Goal: Task Accomplishment & Management: Manage account settings

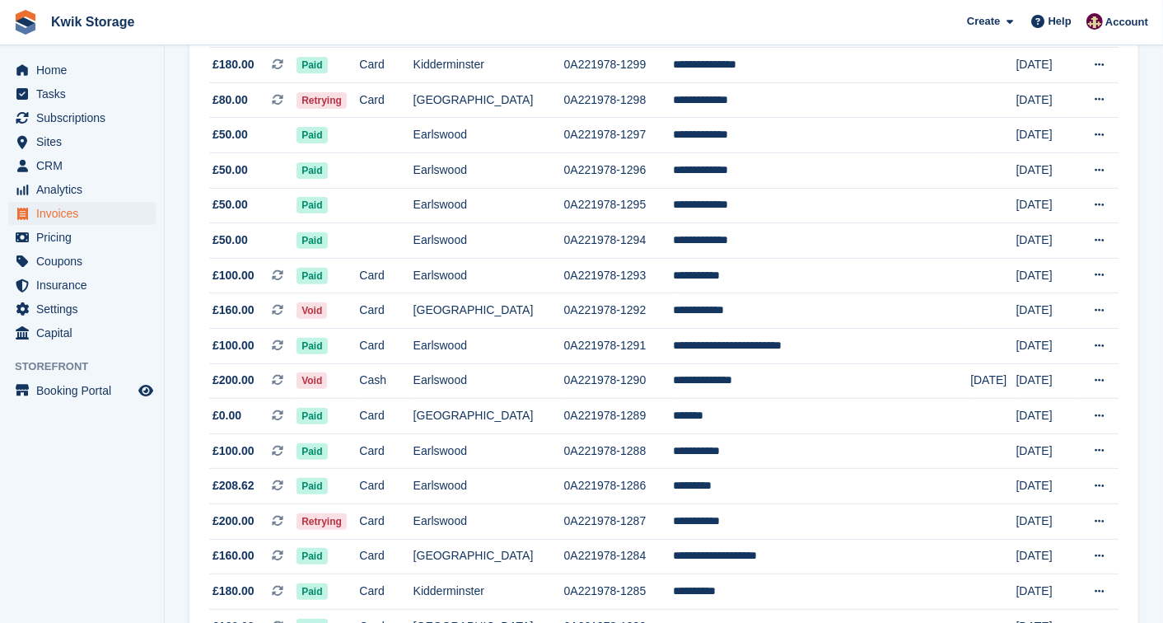
scroll to position [475, 0]
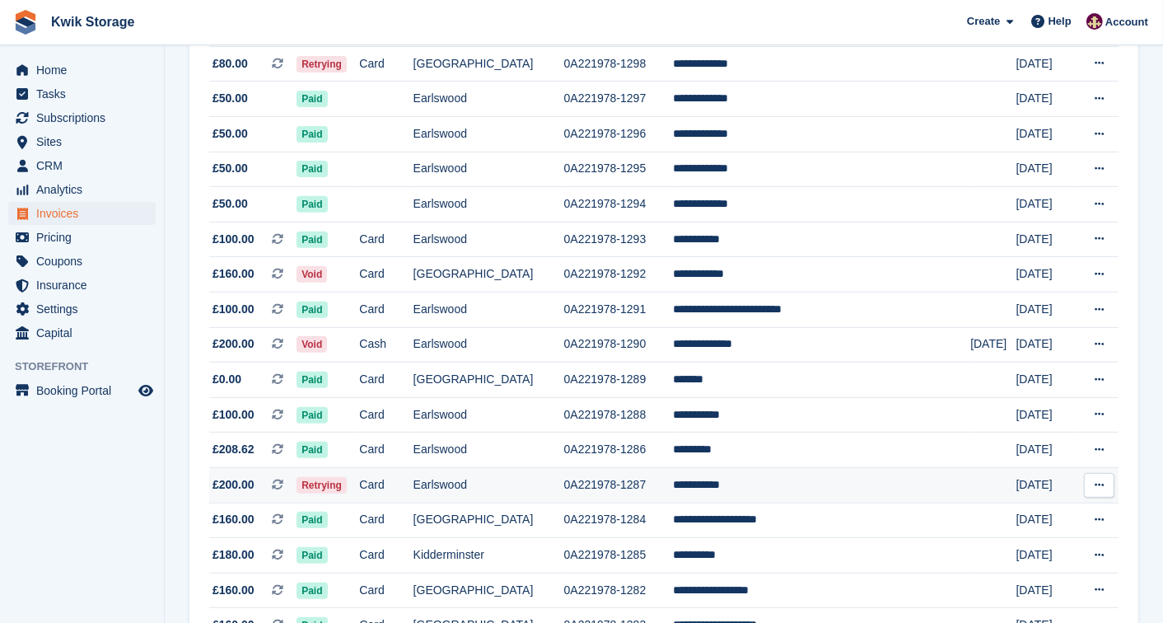
click at [413, 491] on td "Card" at bounding box center [386, 484] width 54 height 35
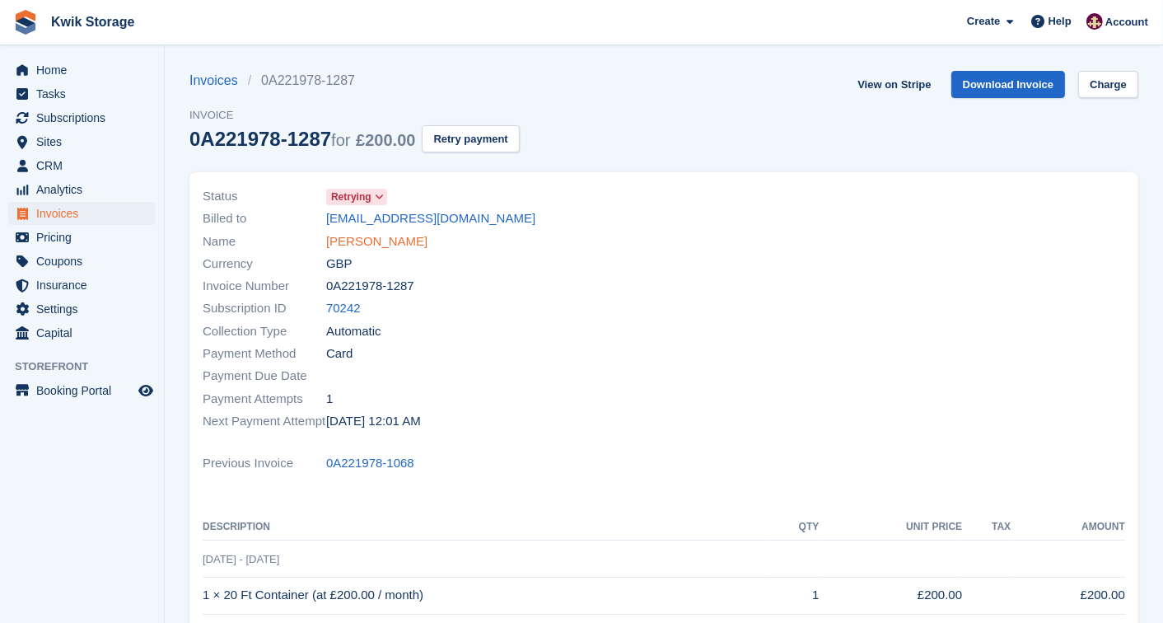
click at [379, 240] on link "Mason davis" at bounding box center [376, 241] width 101 height 19
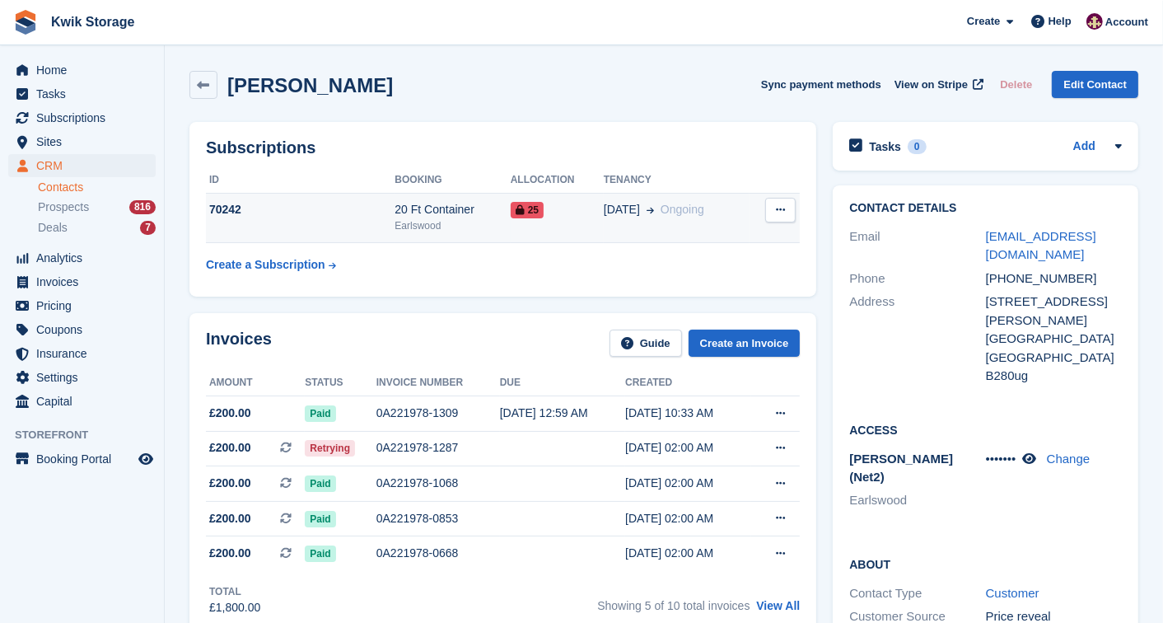
click at [778, 215] on icon at bounding box center [780, 209] width 9 height 11
click at [640, 208] on span at bounding box center [647, 209] width 14 height 17
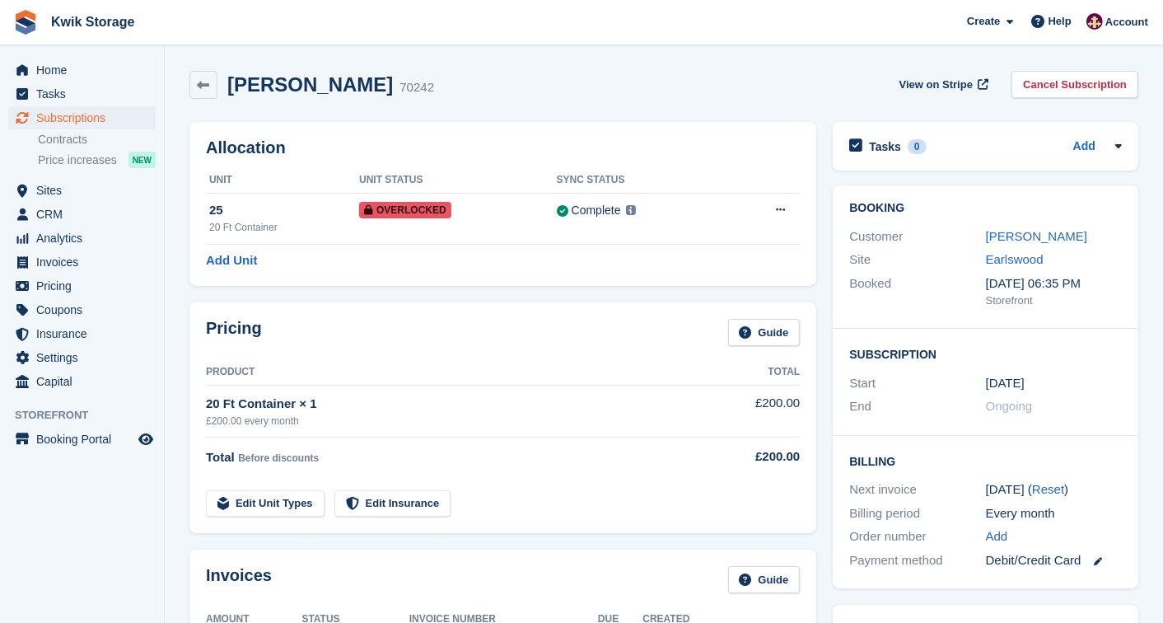
click at [784, 200] on button at bounding box center [780, 210] width 30 height 25
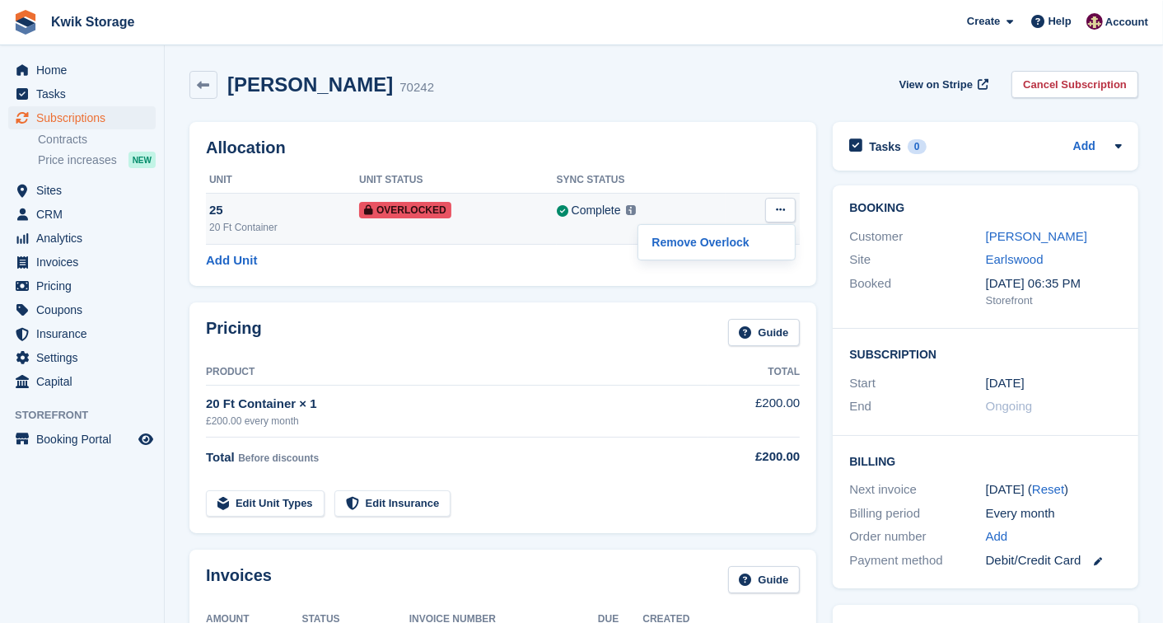
click at [711, 257] on div "Remove Overlock" at bounding box center [717, 242] width 158 height 36
click at [639, 237] on div "Remove Overlock" at bounding box center [717, 242] width 158 height 36
click at [676, 241] on p "Remove Overlock" at bounding box center [716, 241] width 143 height 21
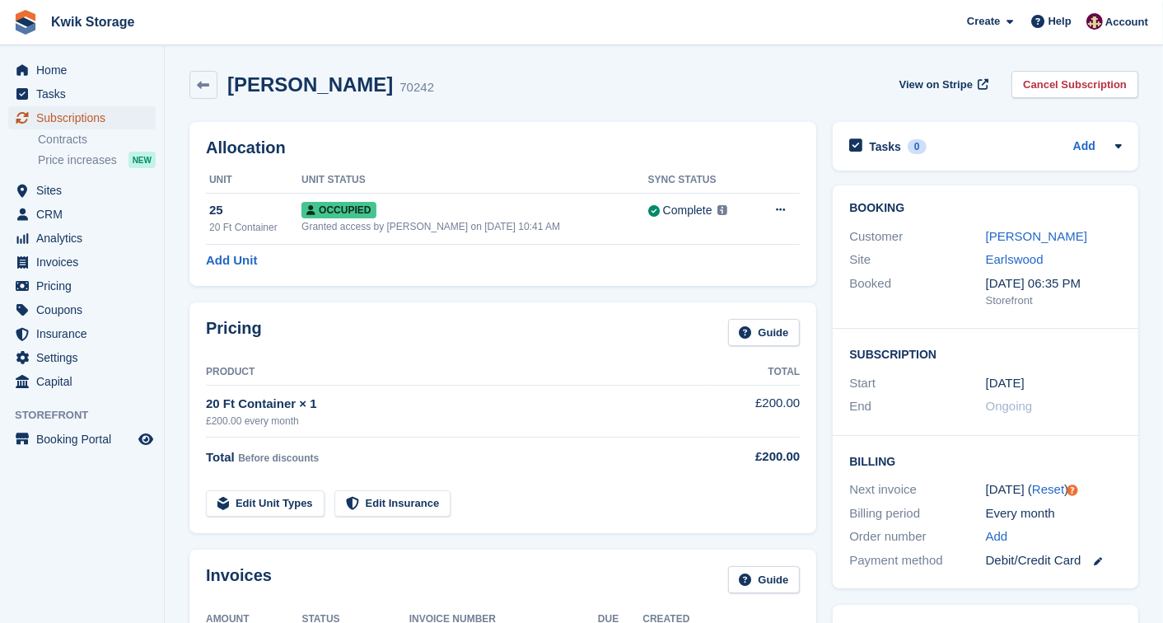
click at [134, 117] on span "Subscriptions" at bounding box center [85, 117] width 99 height 23
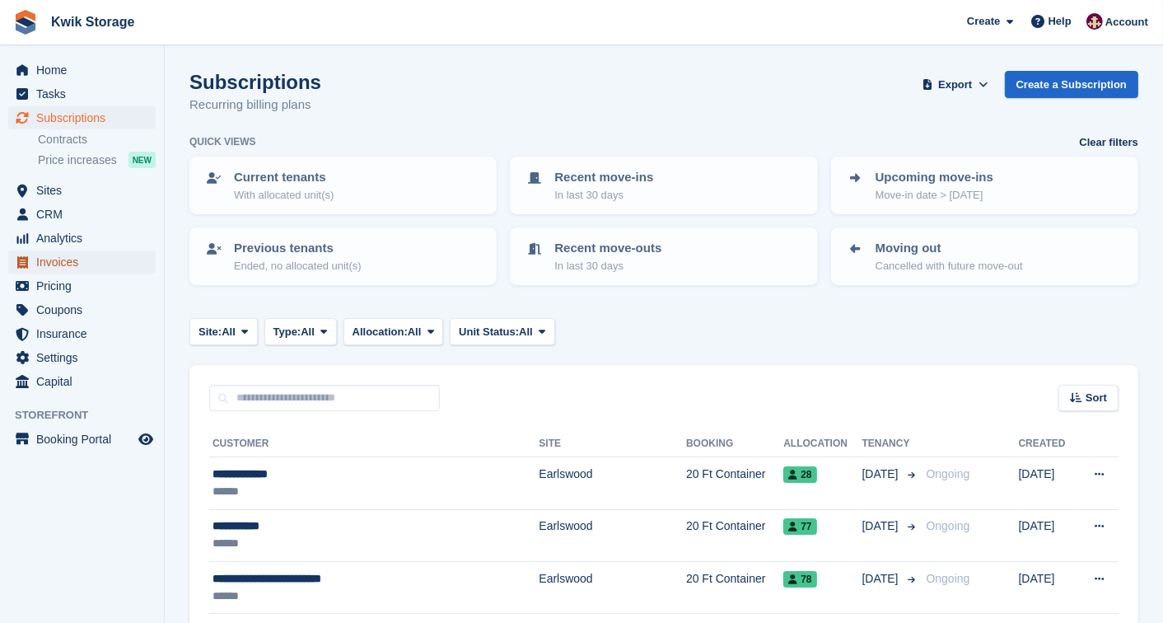
click at [70, 269] on span "Invoices" at bounding box center [85, 261] width 99 height 23
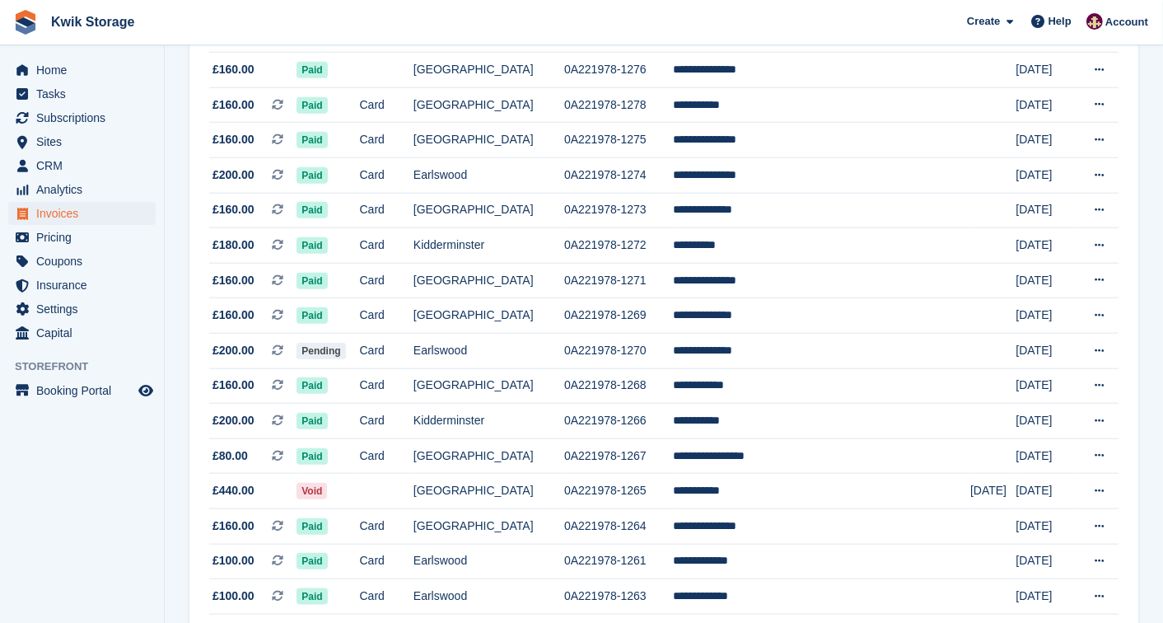
scroll to position [1502, 0]
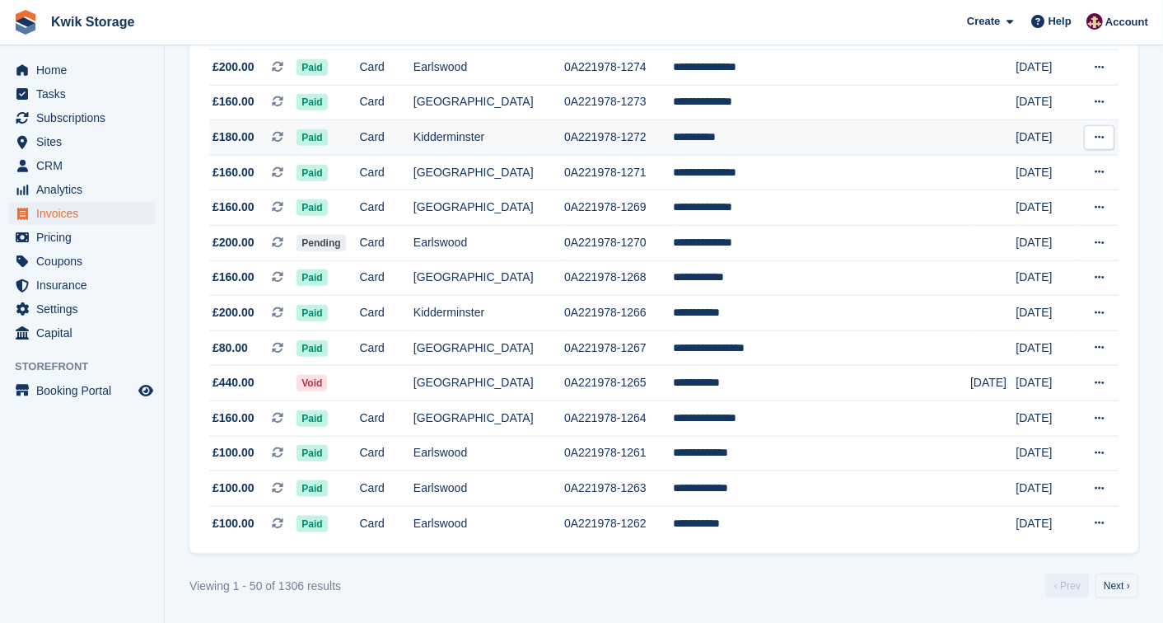
click at [283, 133] on icon at bounding box center [278, 137] width 12 height 12
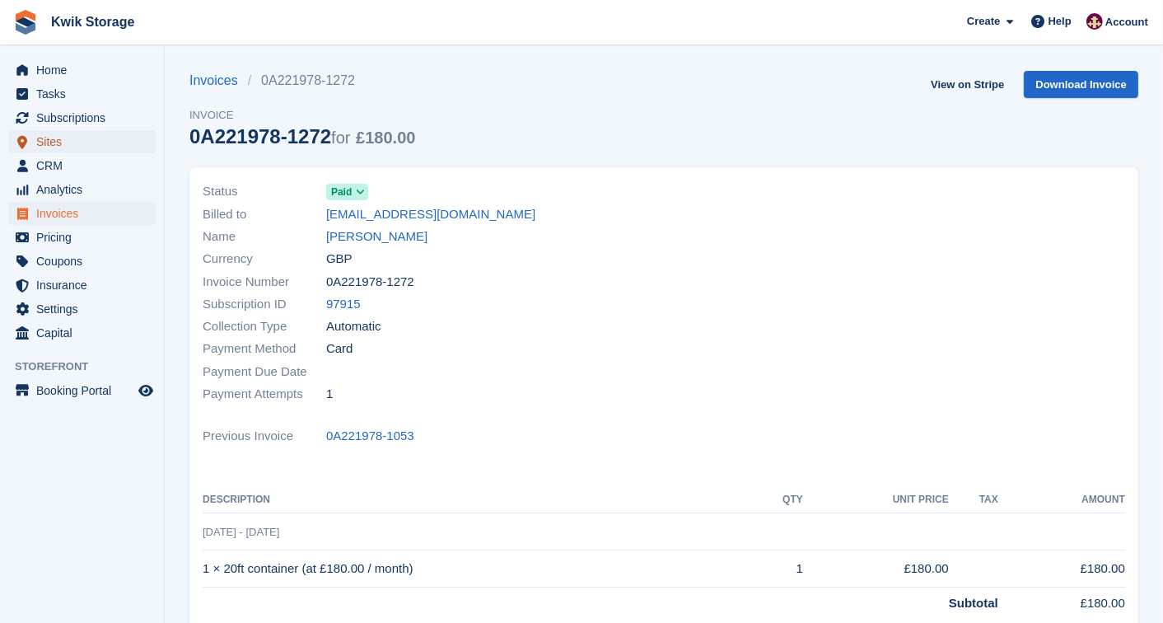
click at [94, 149] on span "Sites" at bounding box center [85, 141] width 99 height 23
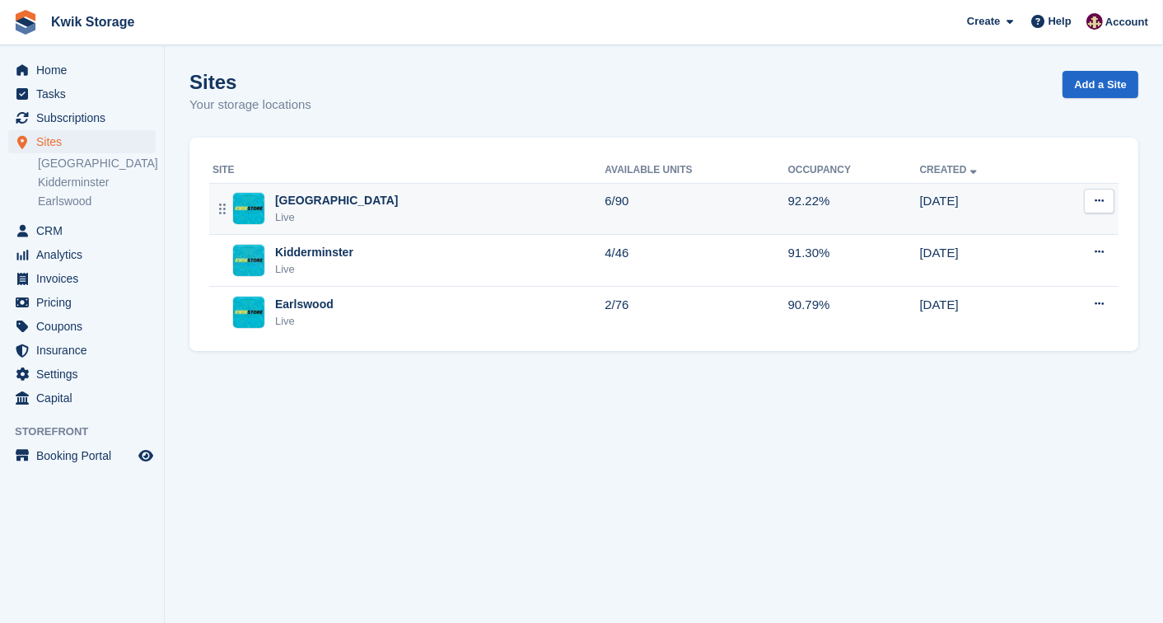
click at [328, 206] on div "Willenhall Live" at bounding box center [409, 209] width 392 height 34
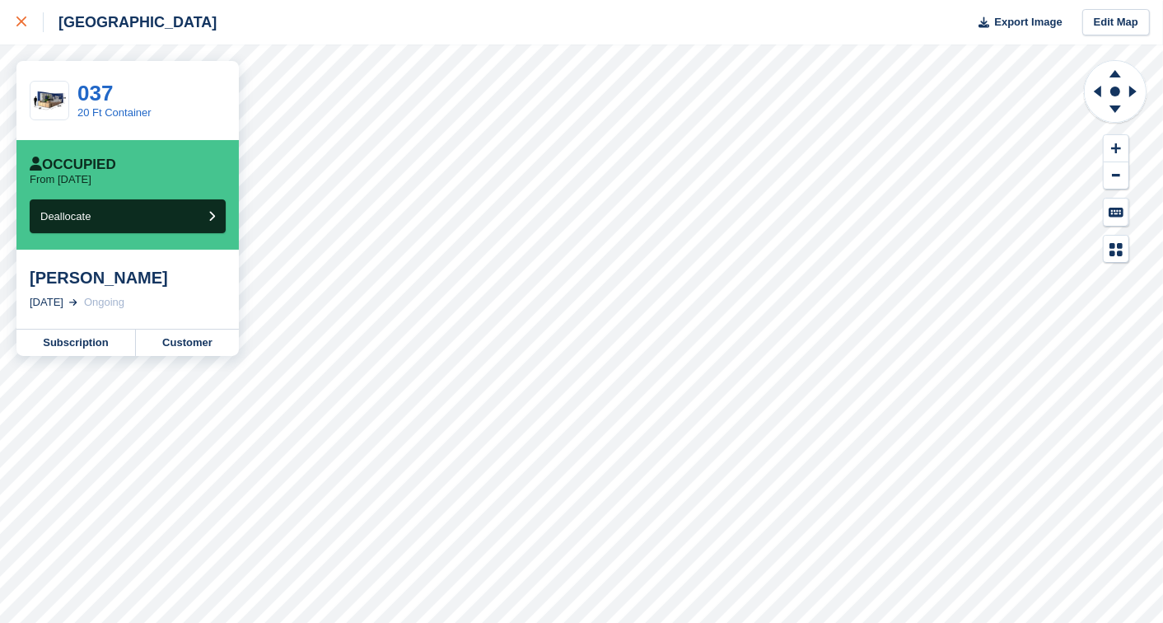
click at [20, 26] on icon at bounding box center [21, 21] width 10 height 10
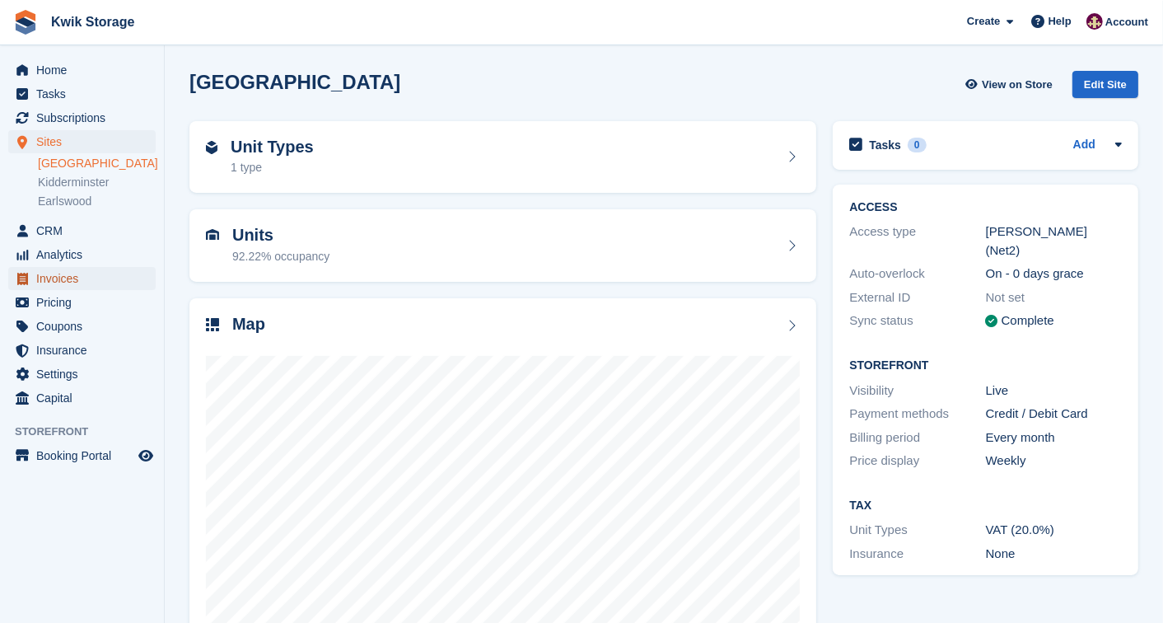
click at [99, 273] on span "Invoices" at bounding box center [85, 278] width 99 height 23
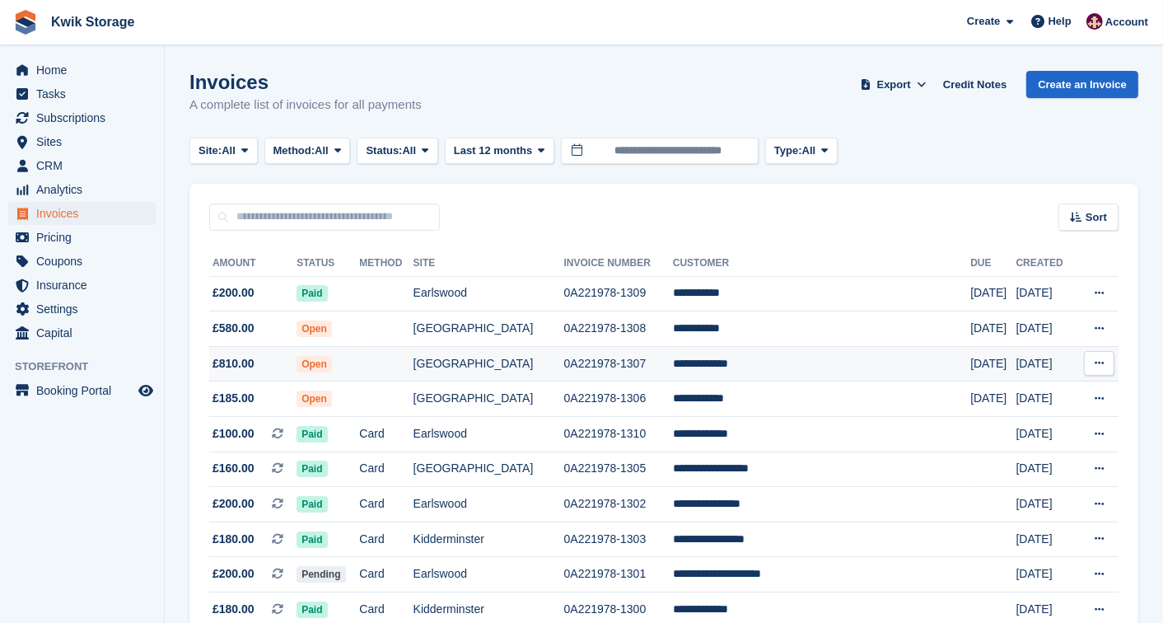
click at [413, 381] on td at bounding box center [386, 363] width 54 height 35
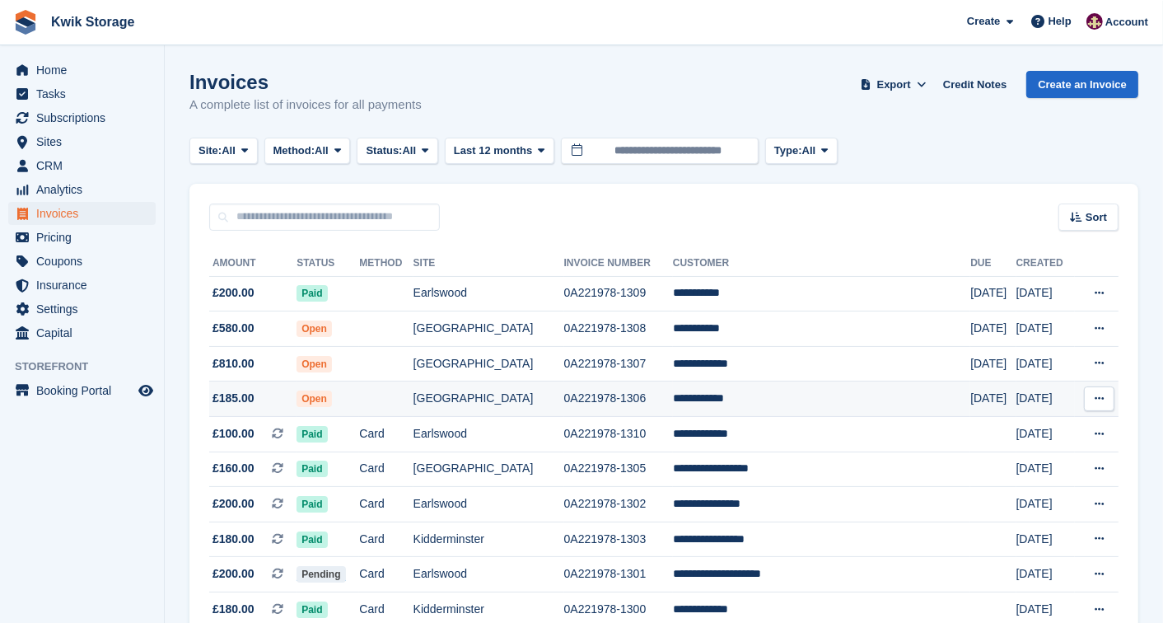
click at [332, 402] on span "Open" at bounding box center [314, 398] width 35 height 16
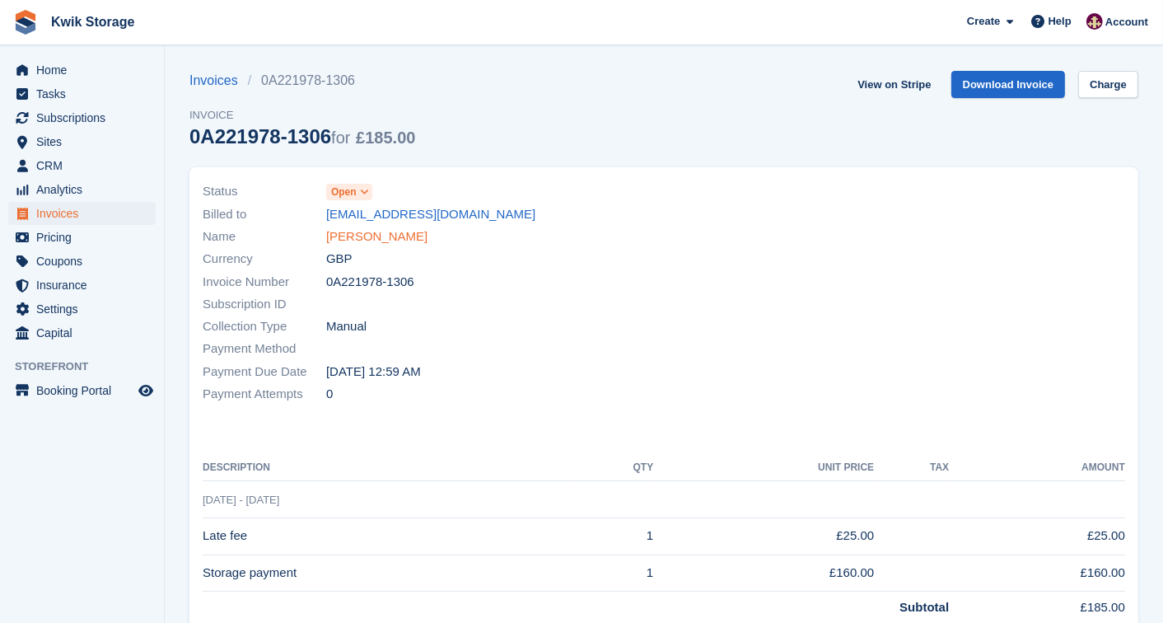
click at [377, 234] on link "[PERSON_NAME]" at bounding box center [376, 236] width 101 height 19
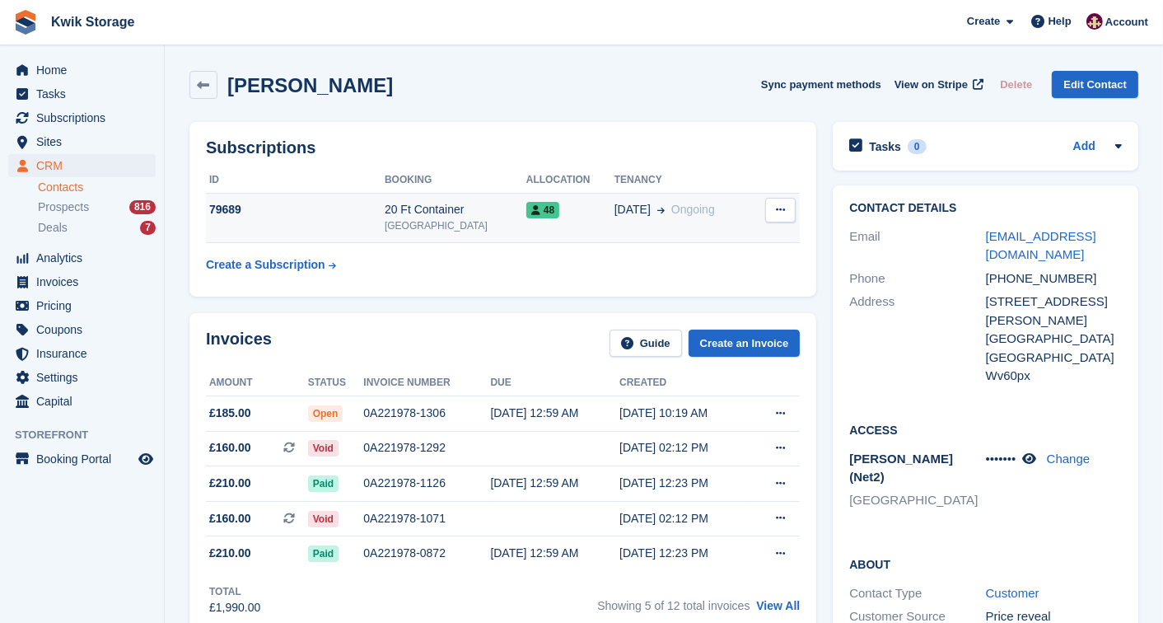
click at [776, 207] on icon at bounding box center [780, 209] width 9 height 11
click at [615, 208] on span "29 Mar" at bounding box center [633, 209] width 36 height 17
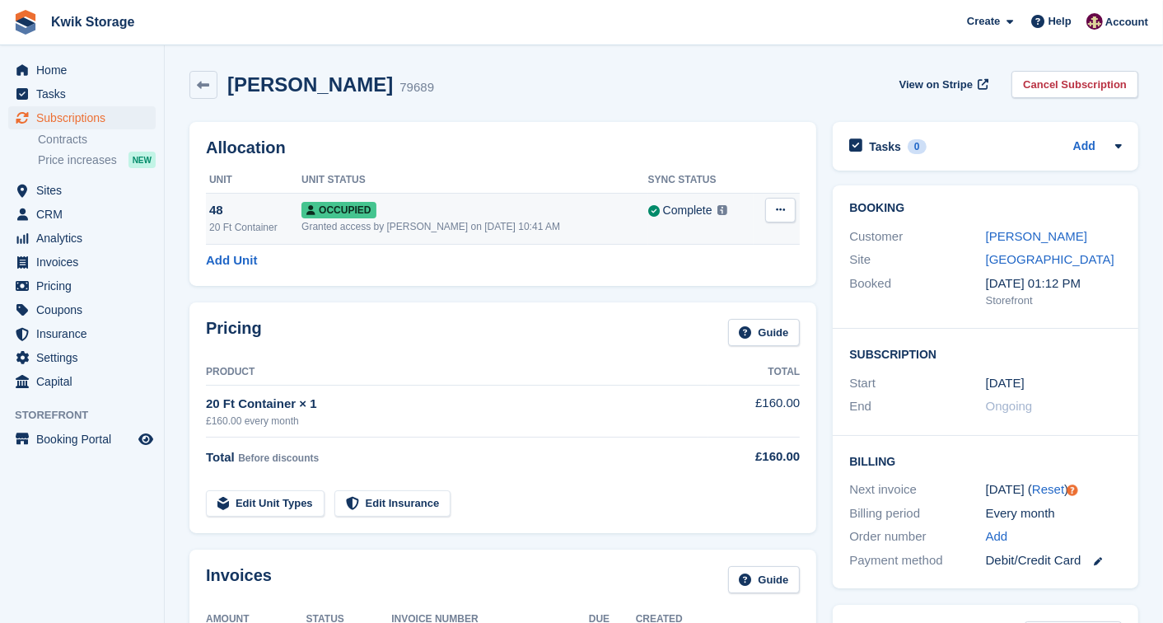
click at [786, 215] on button at bounding box center [780, 210] width 30 height 25
click at [737, 248] on p "Overlock" at bounding box center [716, 241] width 143 height 21
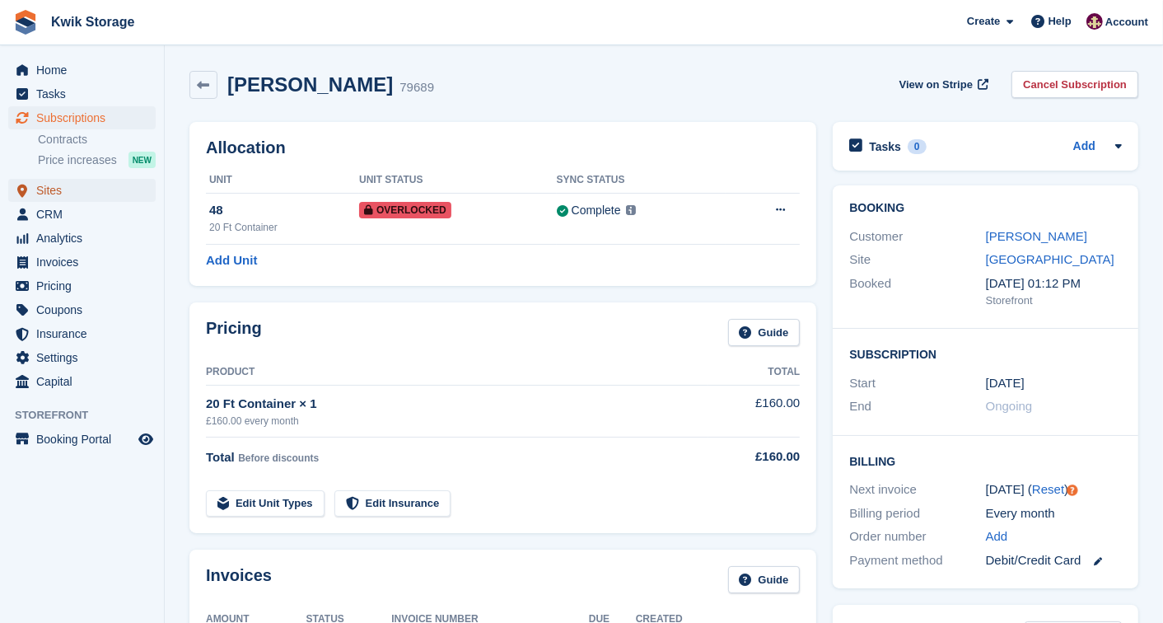
click at [77, 179] on span "Sites" at bounding box center [85, 190] width 99 height 23
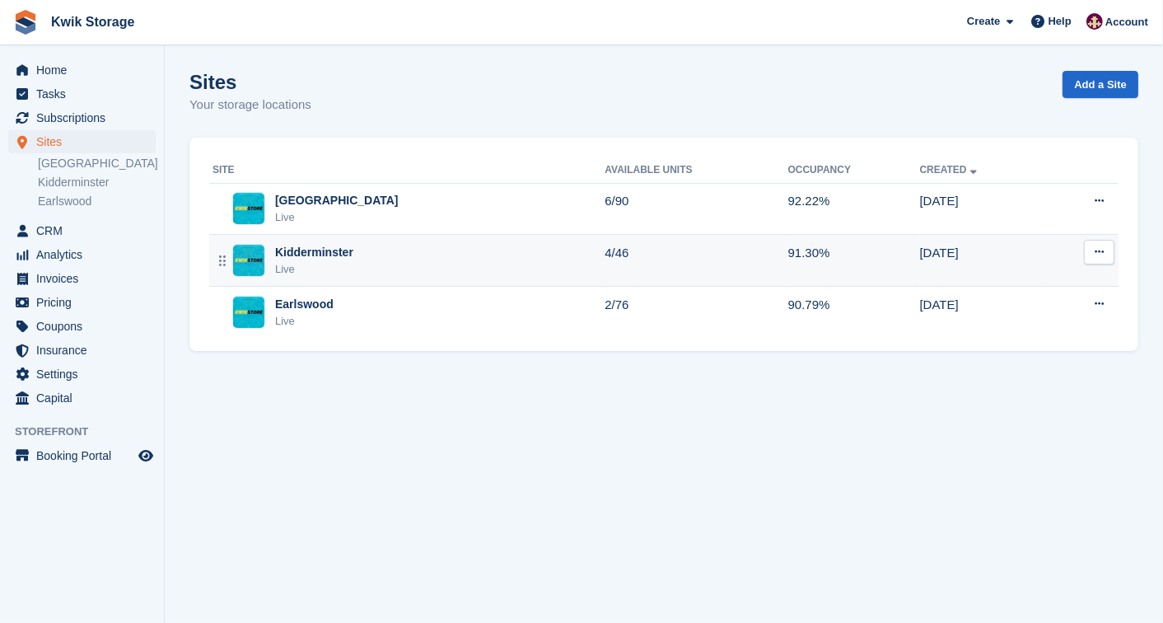
click at [377, 248] on div "Kidderminster Live" at bounding box center [409, 261] width 392 height 34
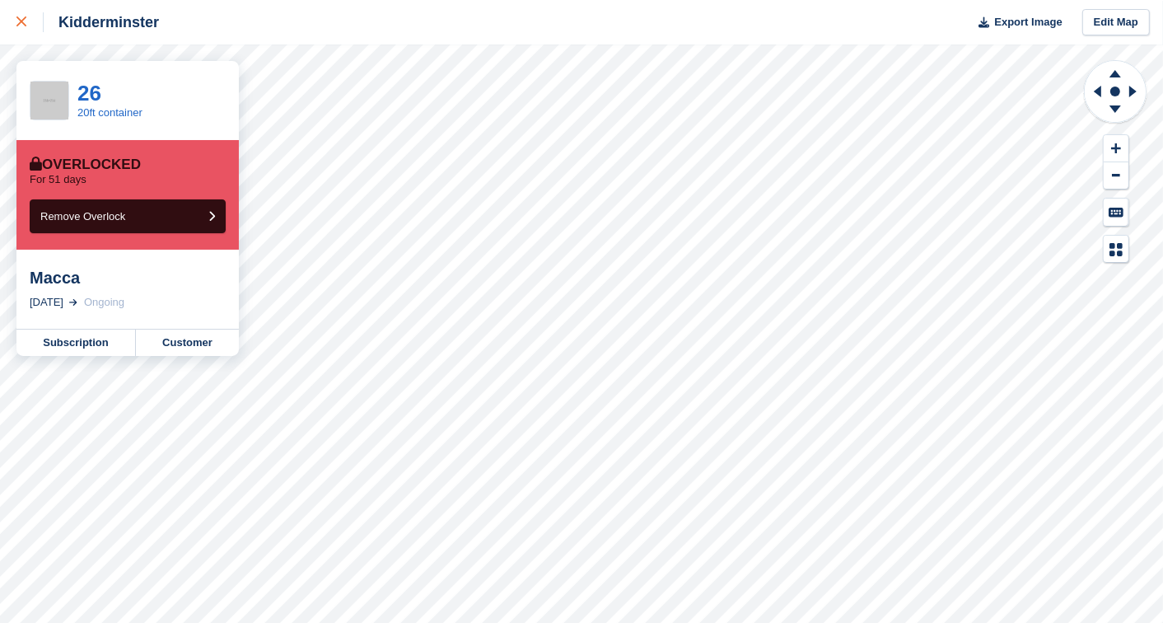
click at [18, 9] on link at bounding box center [22, 22] width 44 height 44
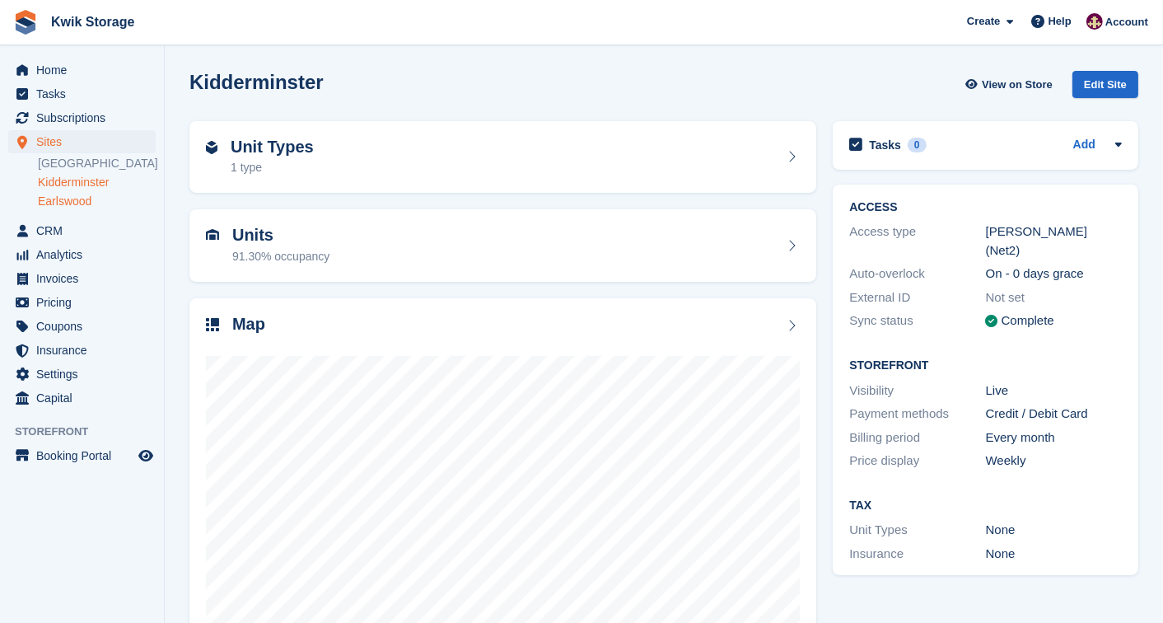
click at [79, 199] on link "Earlswood" at bounding box center [97, 202] width 118 height 16
